Goal: Contribute content

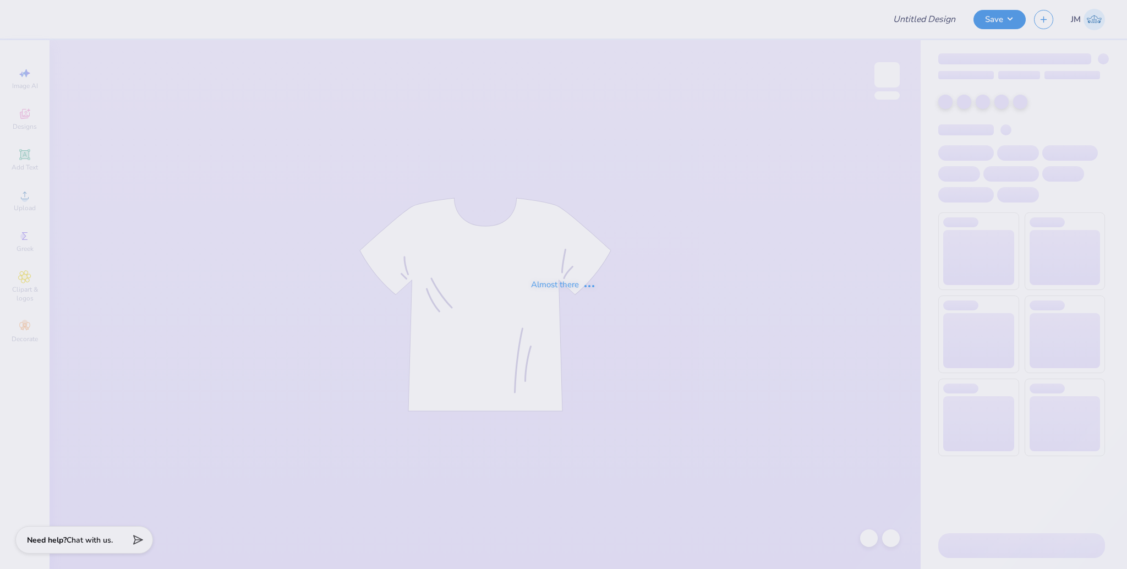
type input "DG DeeJean"
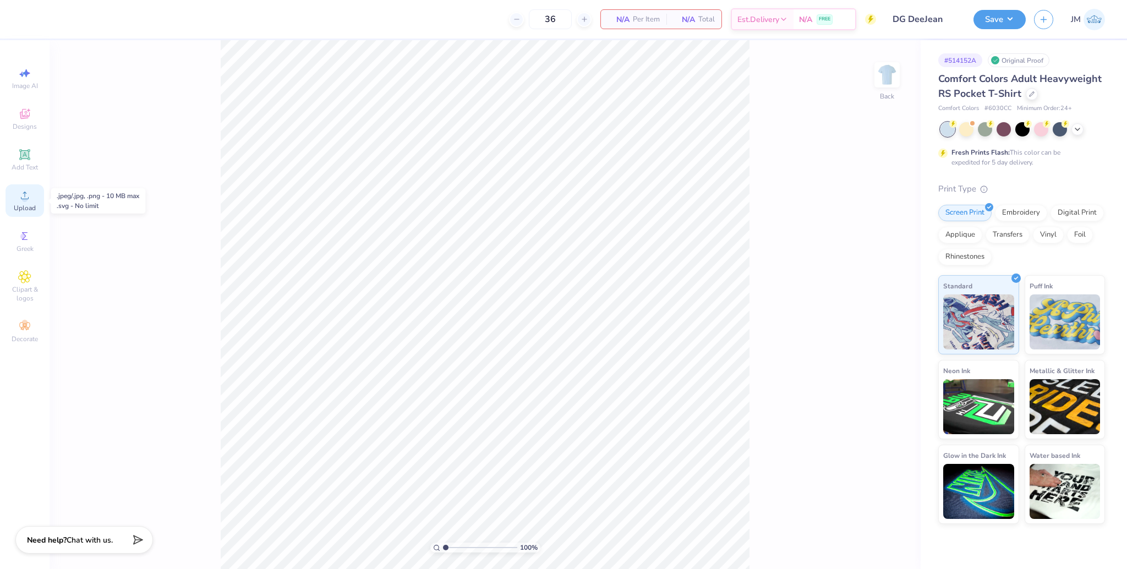
click at [21, 201] on icon at bounding box center [24, 195] width 13 height 13
click at [25, 205] on span "Upload" at bounding box center [25, 208] width 22 height 9
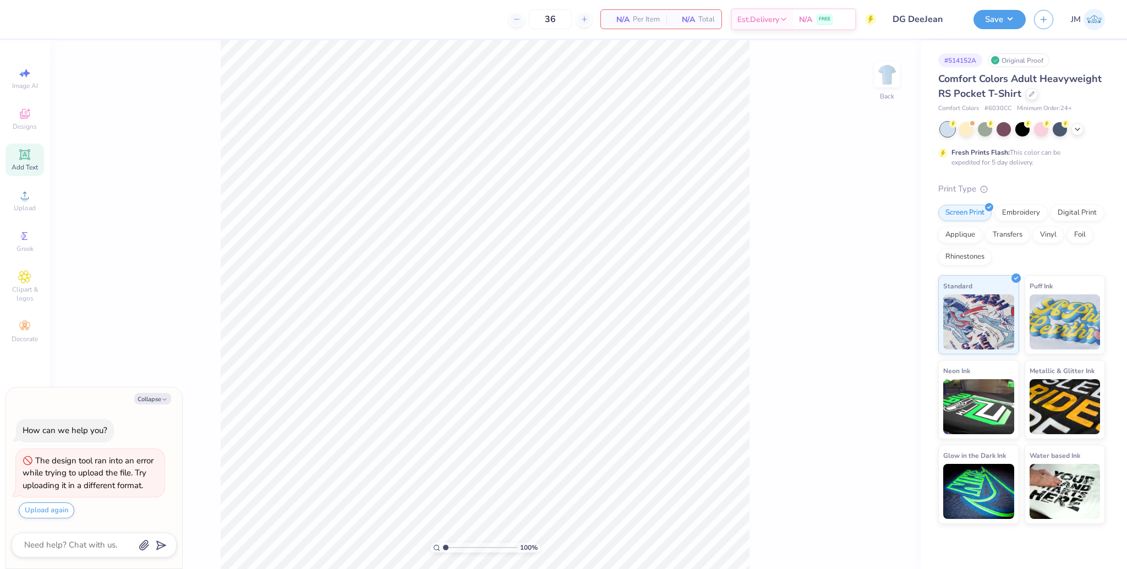
click at [21, 164] on span "Add Text" at bounding box center [25, 167] width 26 height 9
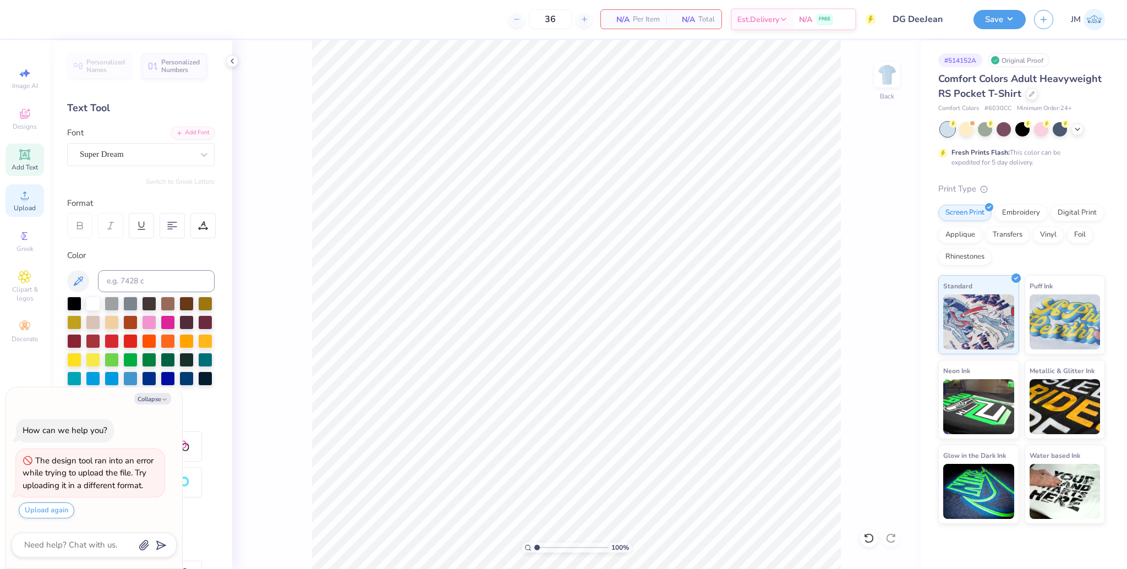
click at [28, 208] on span "Upload" at bounding box center [25, 208] width 22 height 9
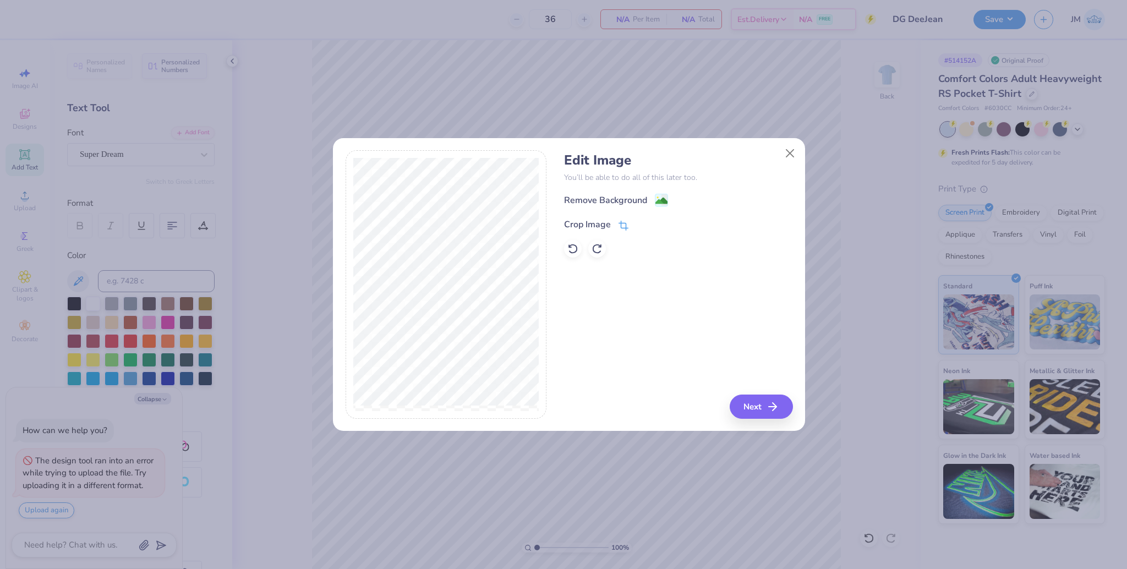
click at [615, 225] on div "Crop Image" at bounding box center [596, 224] width 64 height 13
click at [639, 223] on icon at bounding box center [642, 223] width 7 height 7
click at [760, 406] on button "Next" at bounding box center [763, 407] width 63 height 24
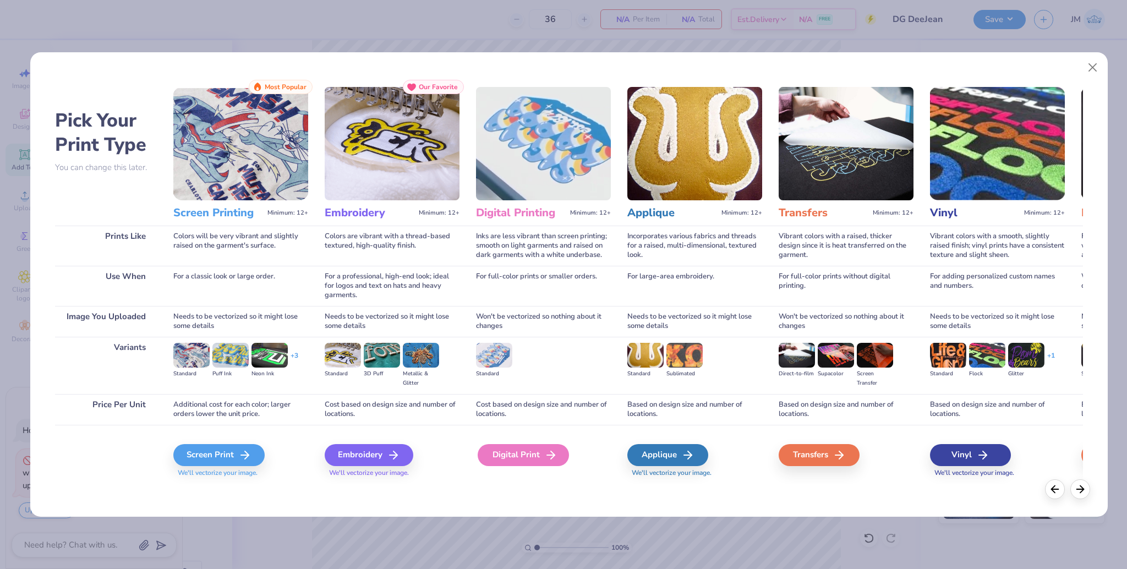
click at [549, 456] on icon at bounding box center [550, 455] width 13 height 13
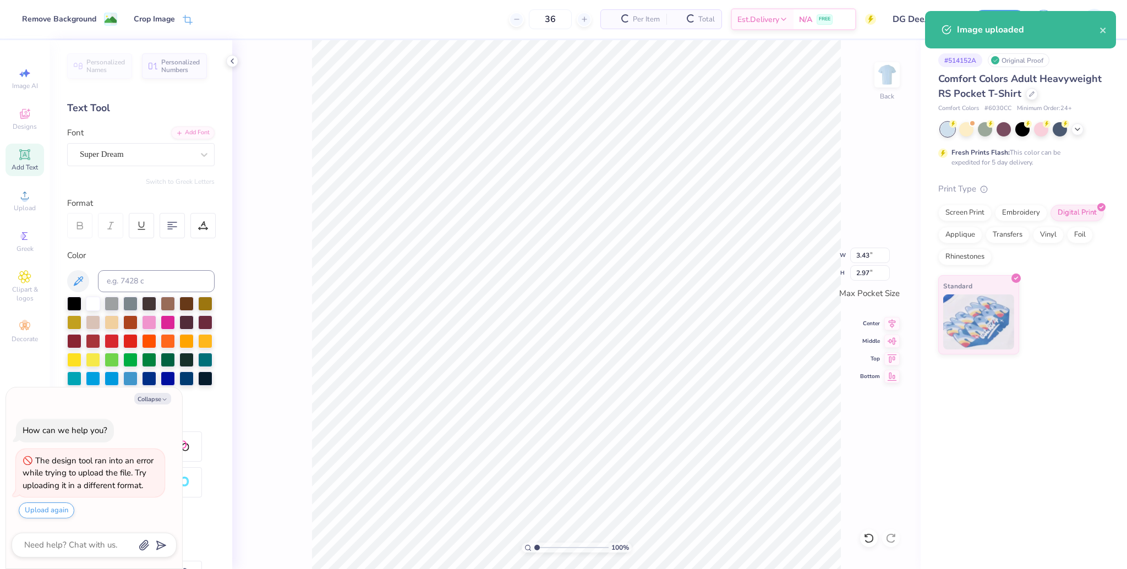
type textarea "x"
click at [861, 259] on input "3.43" at bounding box center [870, 255] width 40 height 15
type input "3.5"
type textarea "x"
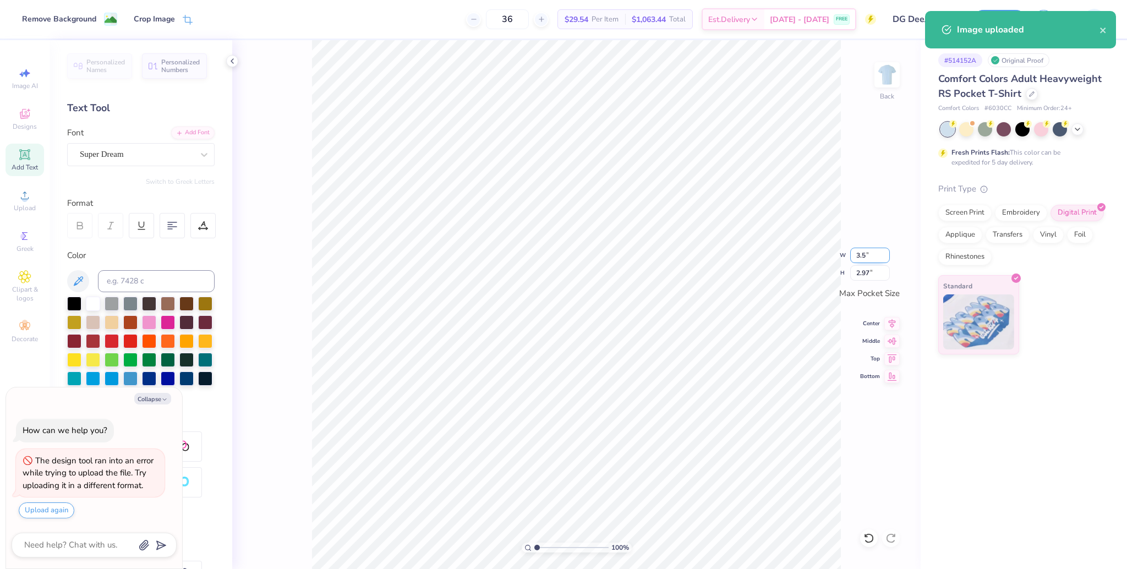
type input "3.50"
type input "3.04"
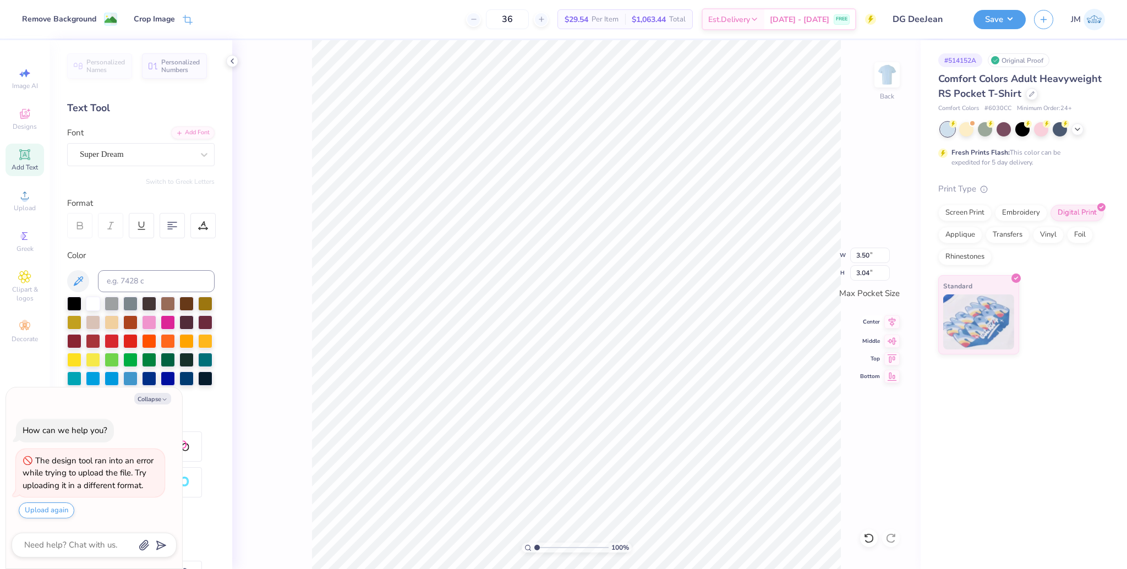
click at [892, 319] on icon at bounding box center [892, 322] width 7 height 9
click at [896, 348] on div "100 % Back W 3.50 3.50 " H 3.04 3.04 " Max Pocket Size Center Middle Top Bottom" at bounding box center [576, 304] width 689 height 529
click at [886, 72] on img at bounding box center [887, 75] width 44 height 44
click at [34, 212] on span "Upload" at bounding box center [25, 208] width 22 height 9
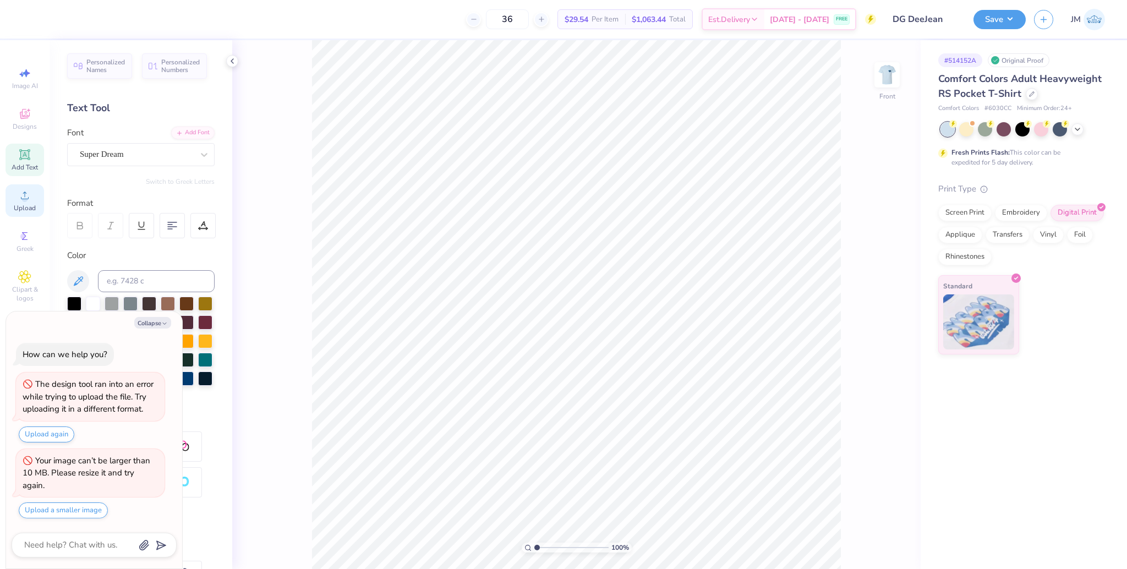
click at [26, 210] on span "Upload" at bounding box center [25, 208] width 22 height 9
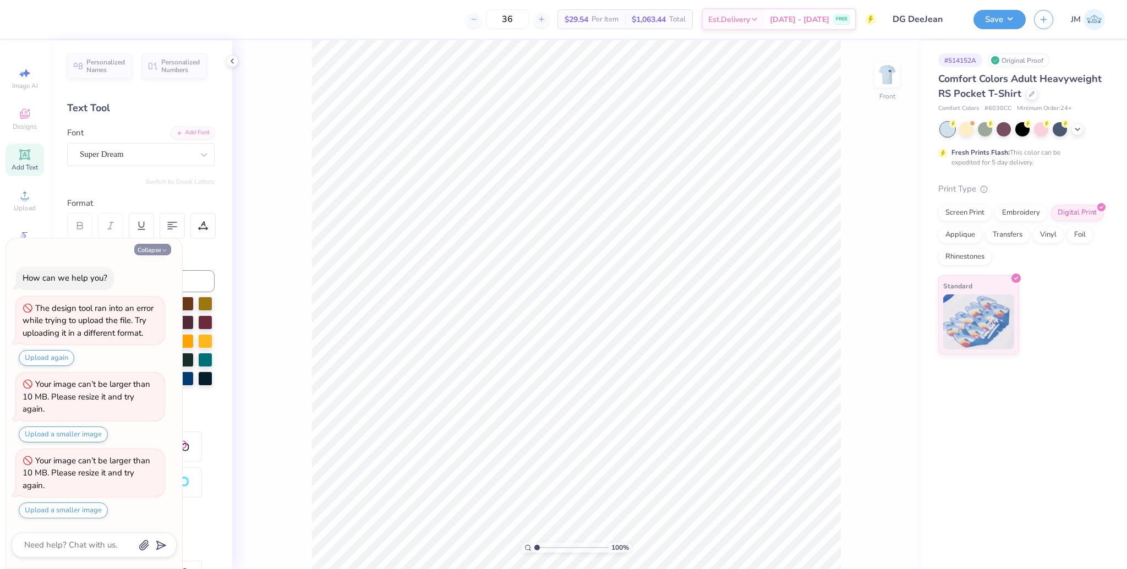
click at [155, 248] on button "Collapse" at bounding box center [152, 250] width 37 height 12
type textarea "x"
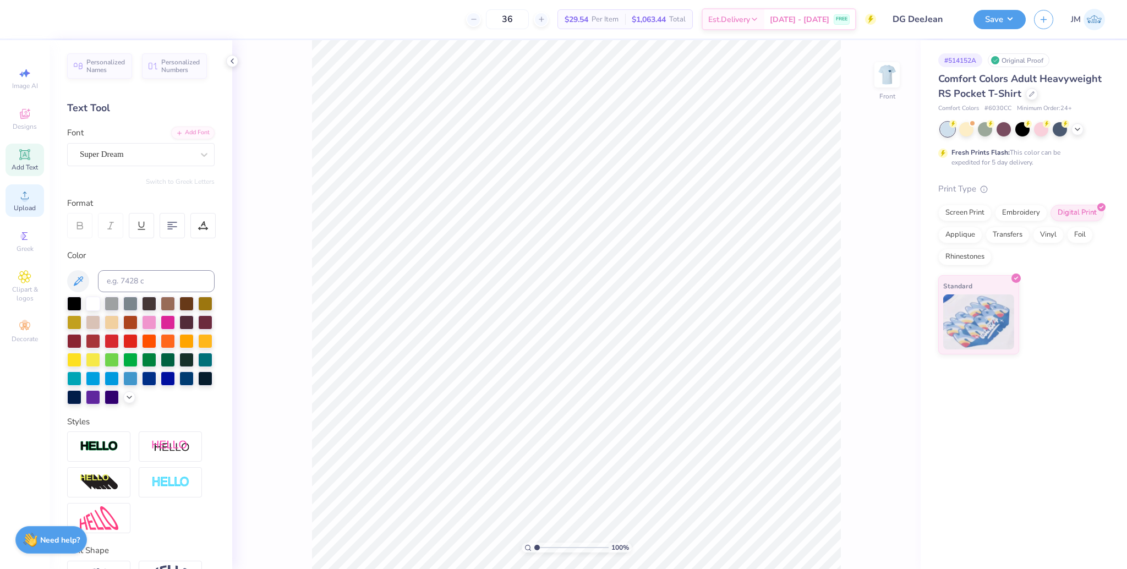
click at [21, 204] on span "Upload" at bounding box center [25, 208] width 22 height 9
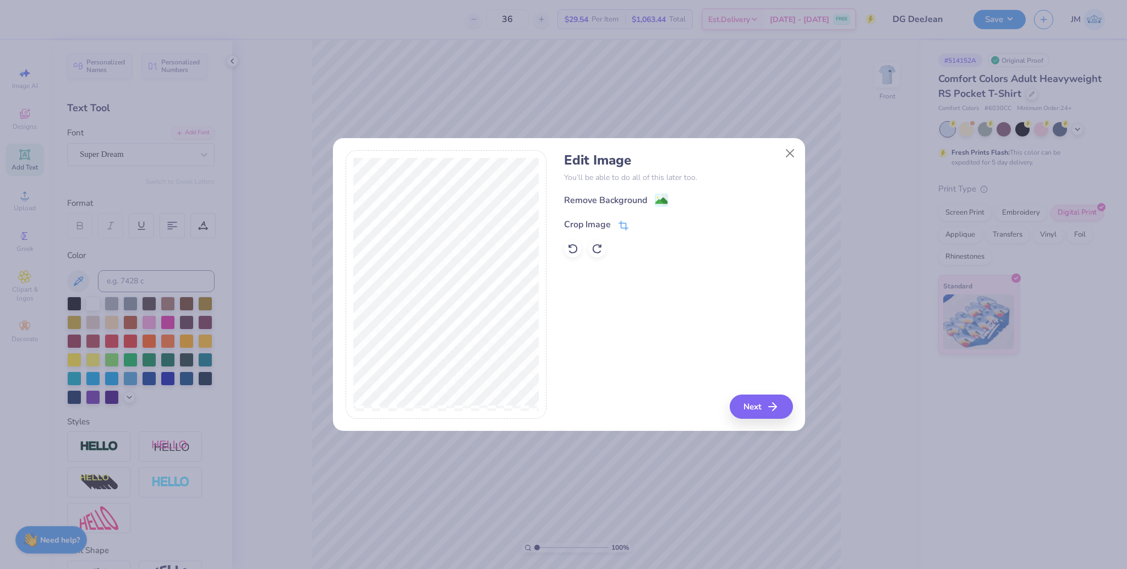
click at [627, 221] on icon at bounding box center [624, 226] width 10 height 10
